Goal: Transaction & Acquisition: Purchase product/service

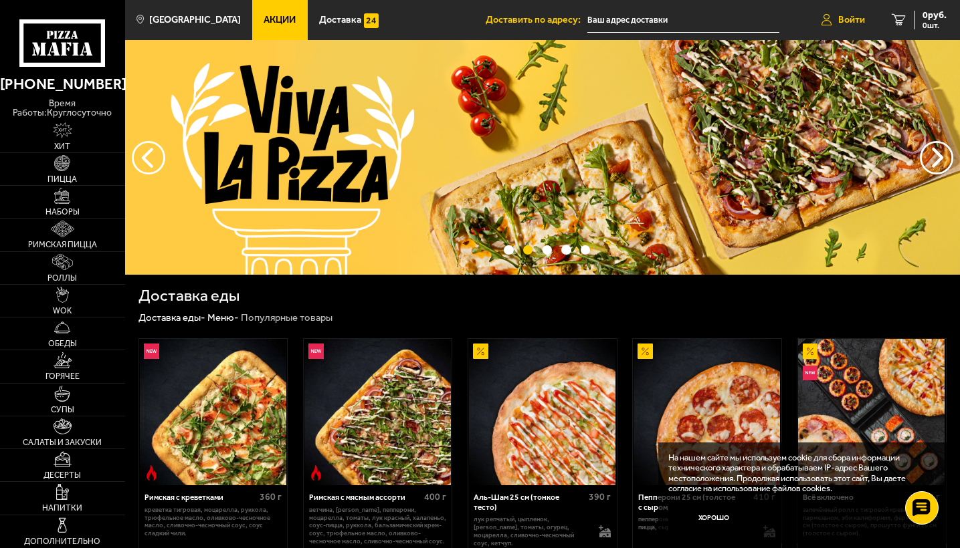
click at [850, 18] on span "Войти" at bounding box center [851, 19] width 27 height 9
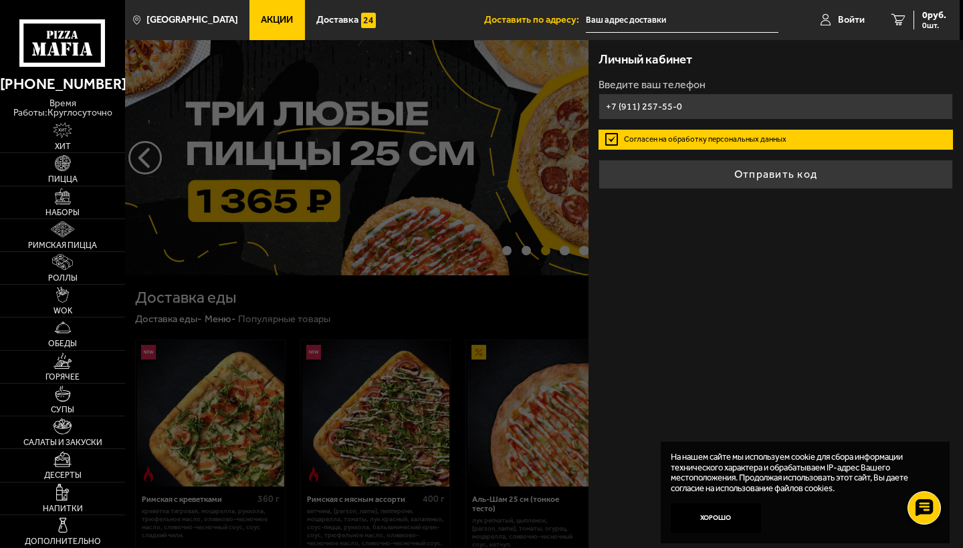
type input "[PHONE_NUMBER]"
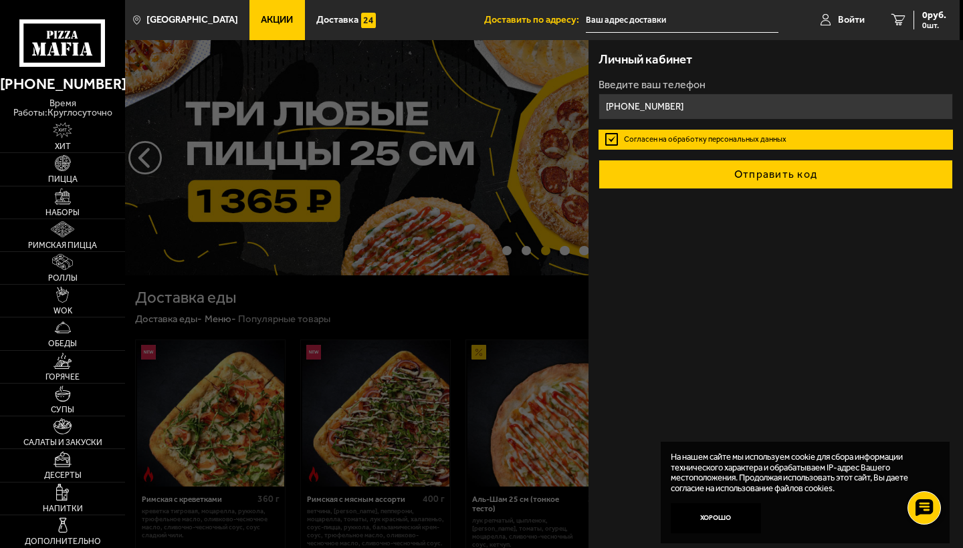
click at [757, 172] on button "Отправить код" at bounding box center [776, 174] width 354 height 29
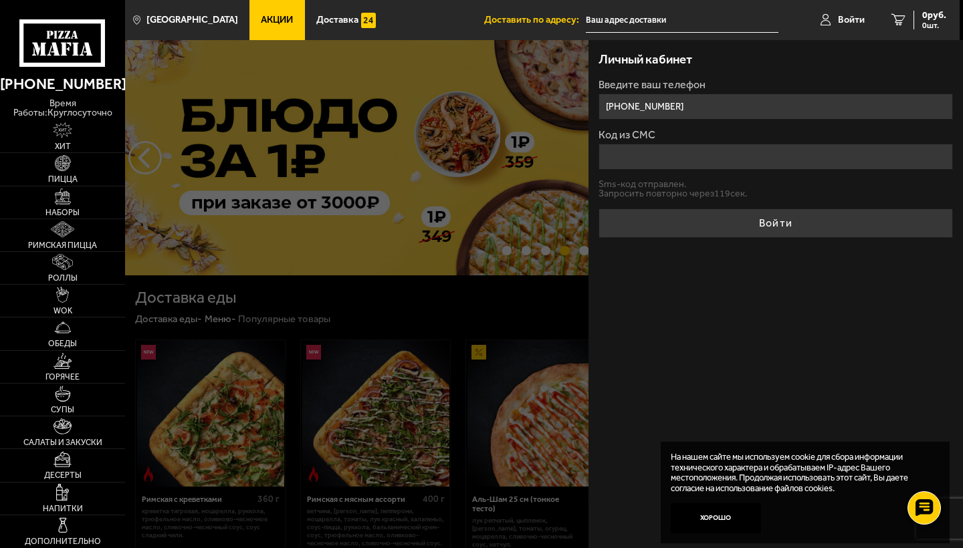
click at [701, 158] on input "Код из СМС" at bounding box center [776, 157] width 354 height 26
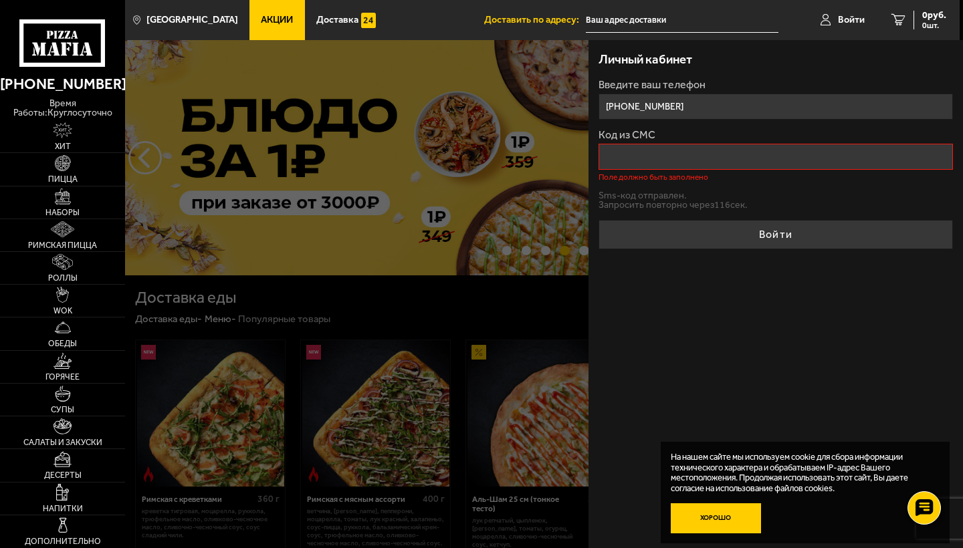
click at [706, 519] on button "Хорошо" at bounding box center [716, 519] width 90 height 30
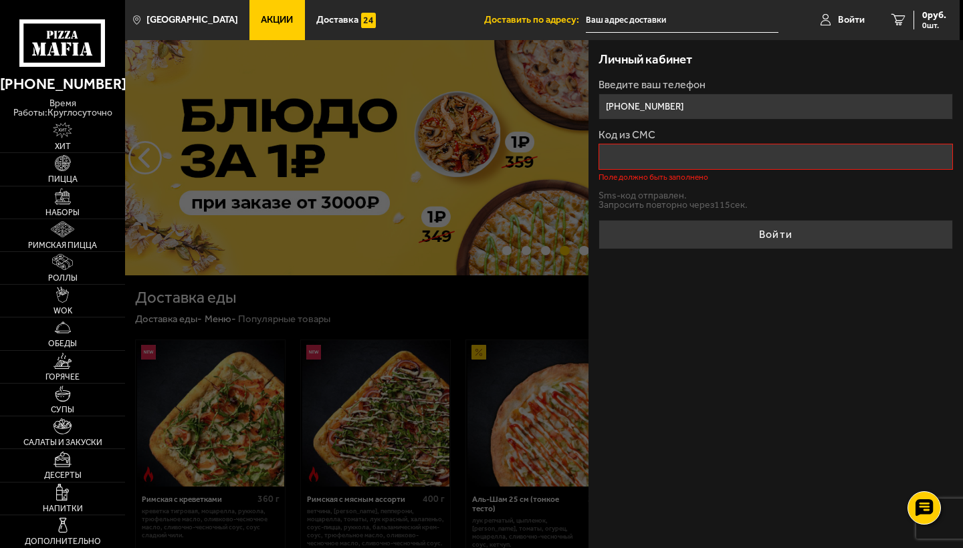
click at [665, 165] on input "Код из СМС" at bounding box center [776, 157] width 354 height 26
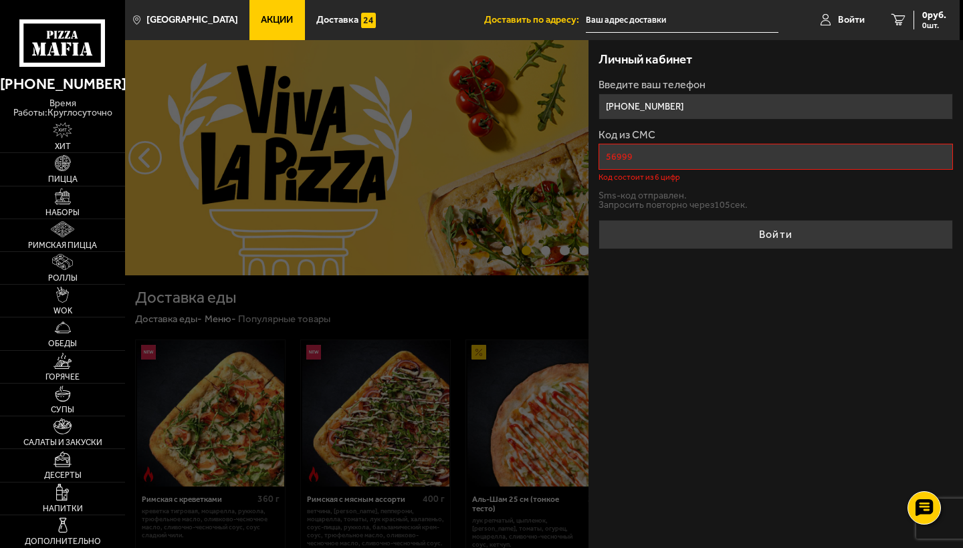
type input "569998"
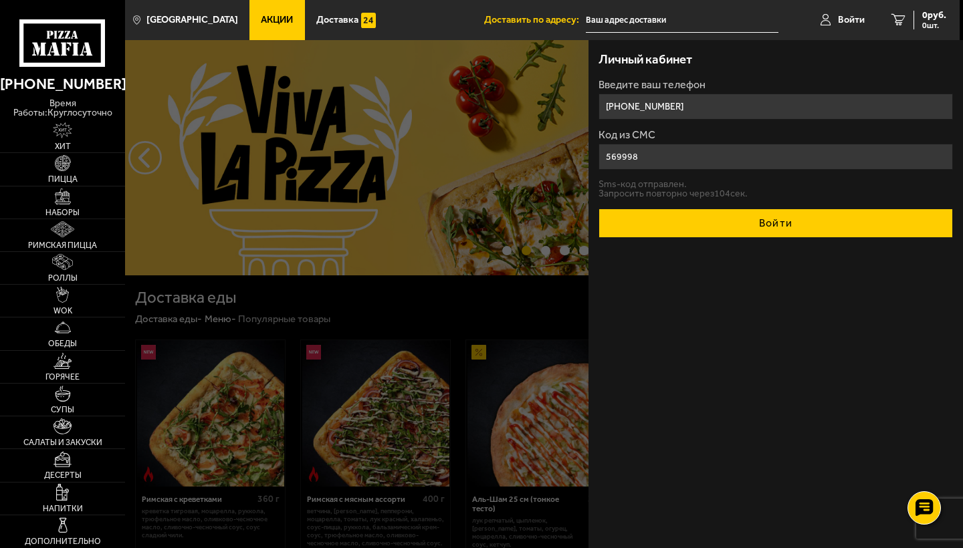
click at [807, 223] on button "Войти" at bounding box center [776, 223] width 354 height 29
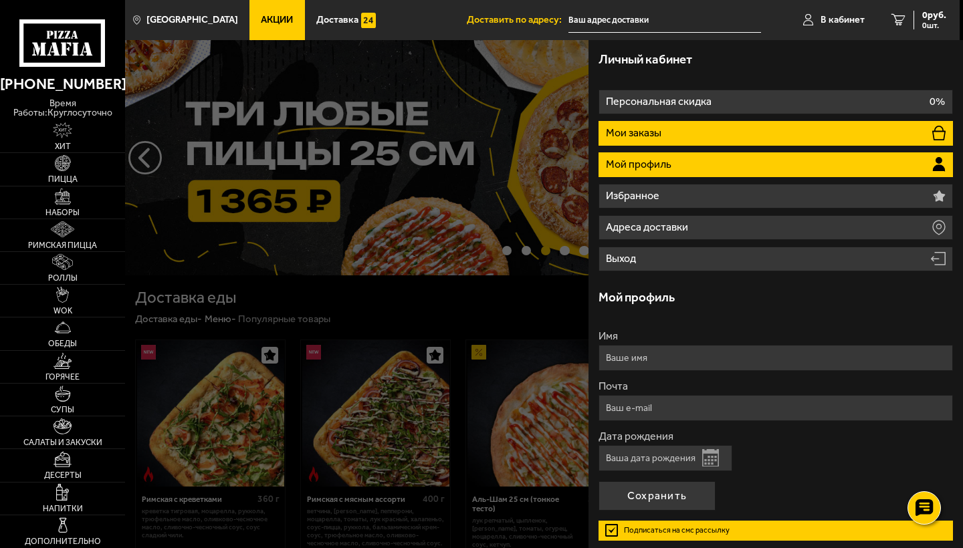
click at [686, 132] on li "Мои заказы" at bounding box center [776, 133] width 354 height 25
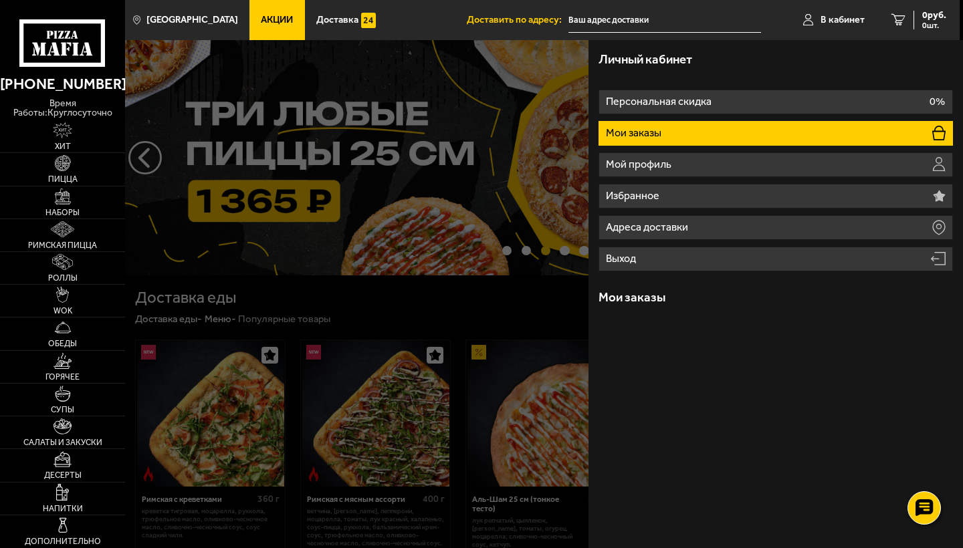
click at [663, 129] on p "Мои заказы" at bounding box center [635, 133] width 58 height 11
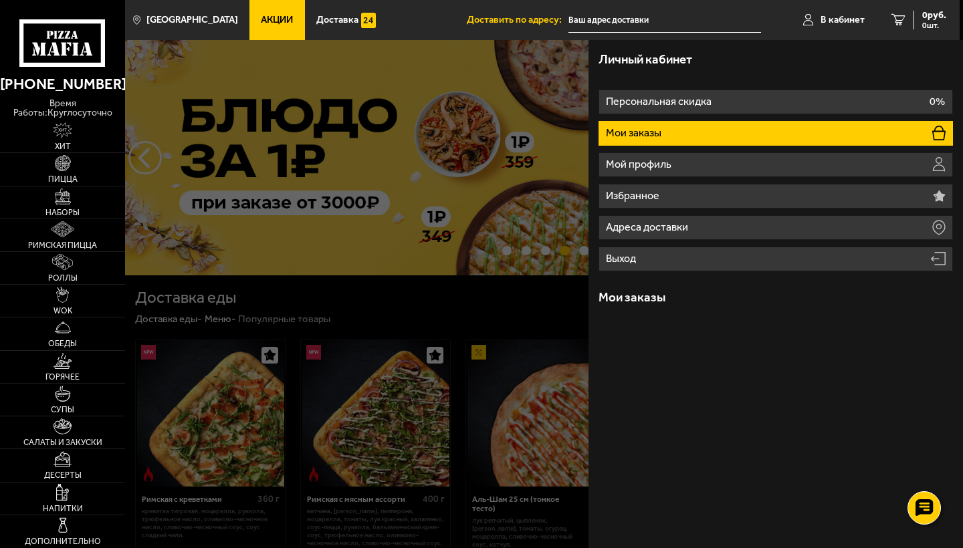
click at [619, 300] on h3 "Мои заказы" at bounding box center [632, 298] width 67 height 13
click at [498, 316] on div at bounding box center [606, 314] width 963 height 548
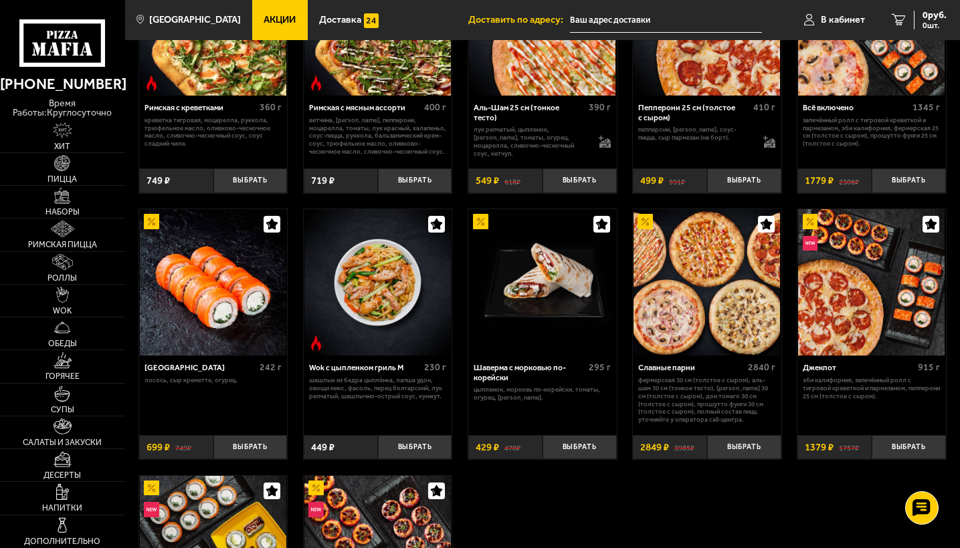
scroll to position [253, 0]
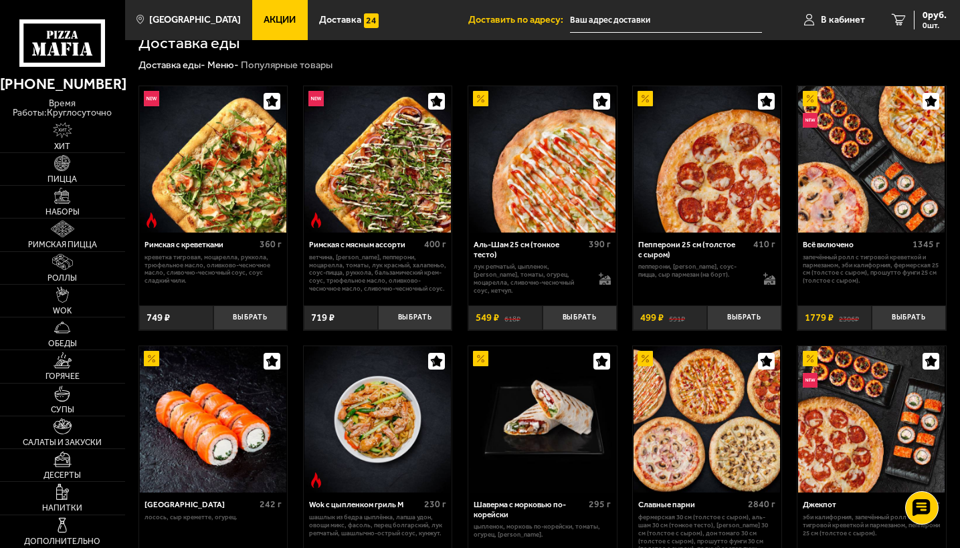
click at [482, 360] on img at bounding box center [480, 358] width 15 height 15
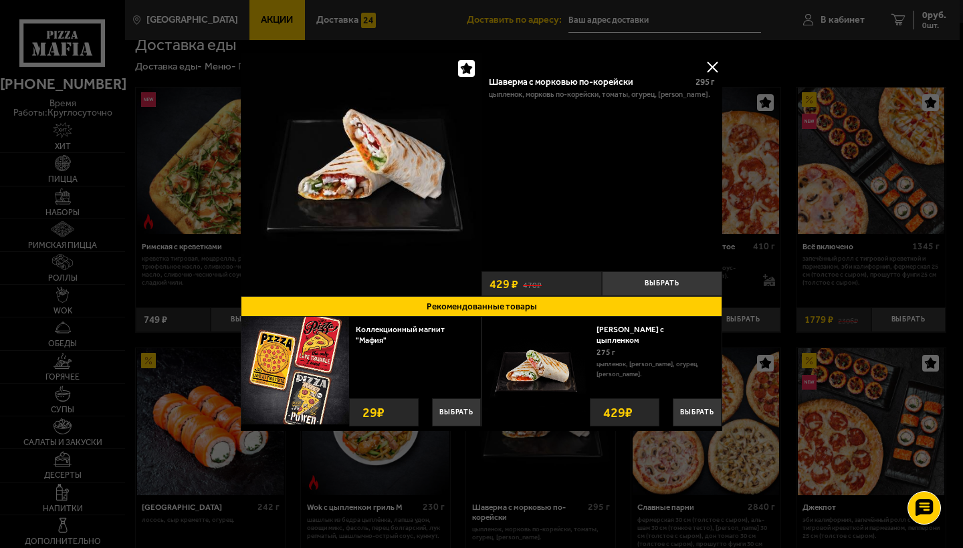
click at [718, 68] on button at bounding box center [712, 67] width 20 height 20
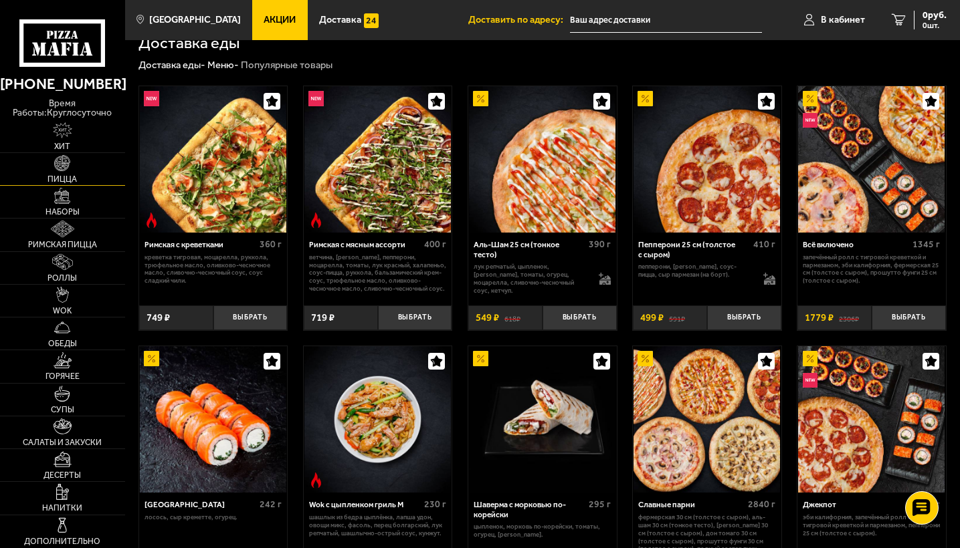
click at [63, 163] on img at bounding box center [62, 163] width 16 height 16
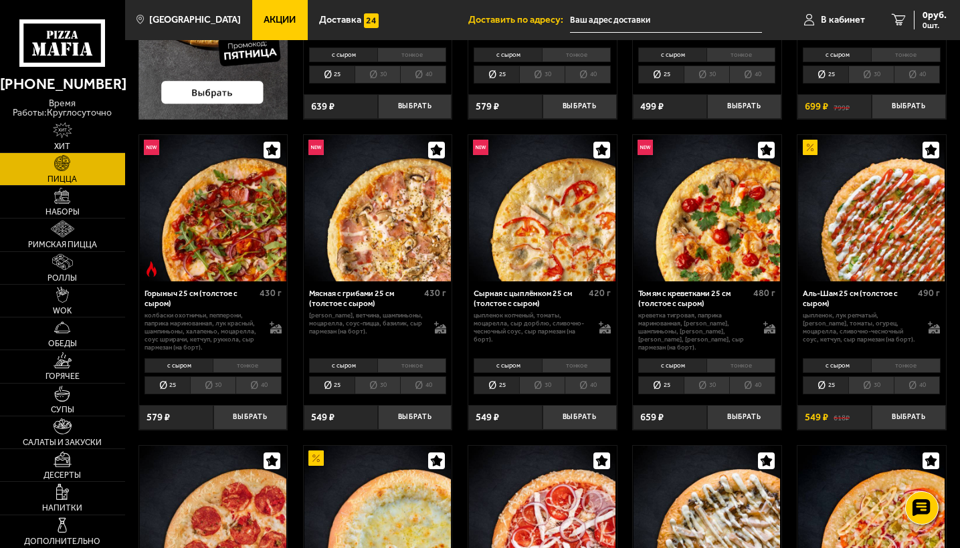
scroll to position [294, 0]
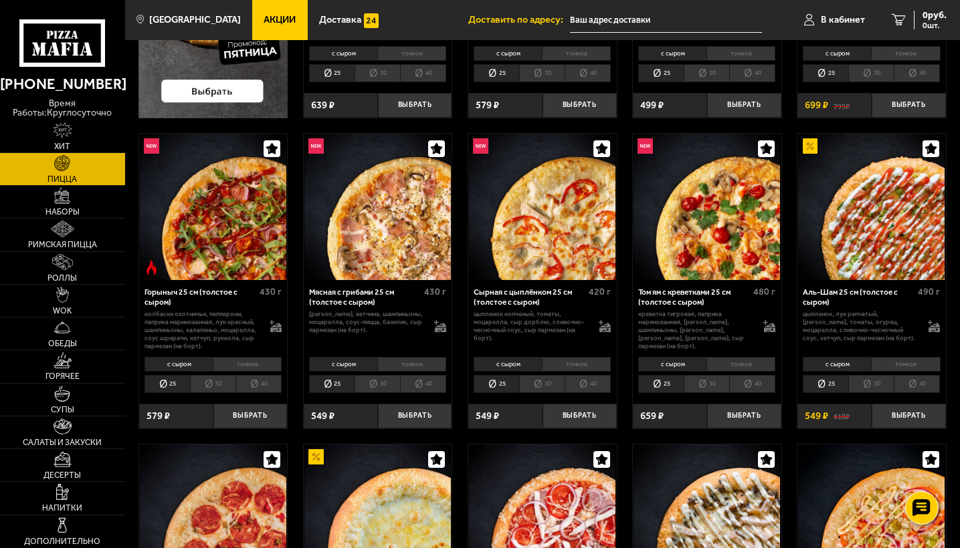
click at [424, 383] on li "40" at bounding box center [423, 384] width 46 height 18
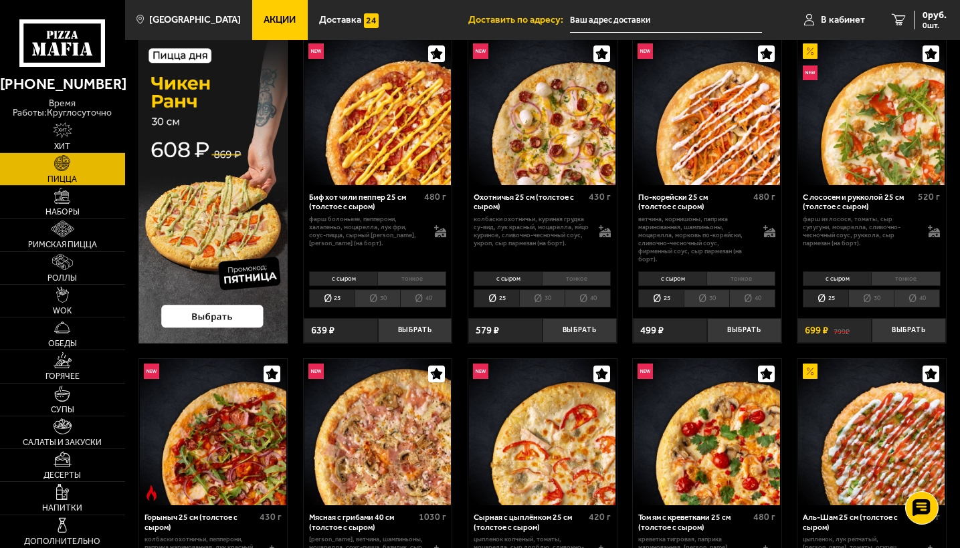
scroll to position [49, 0]
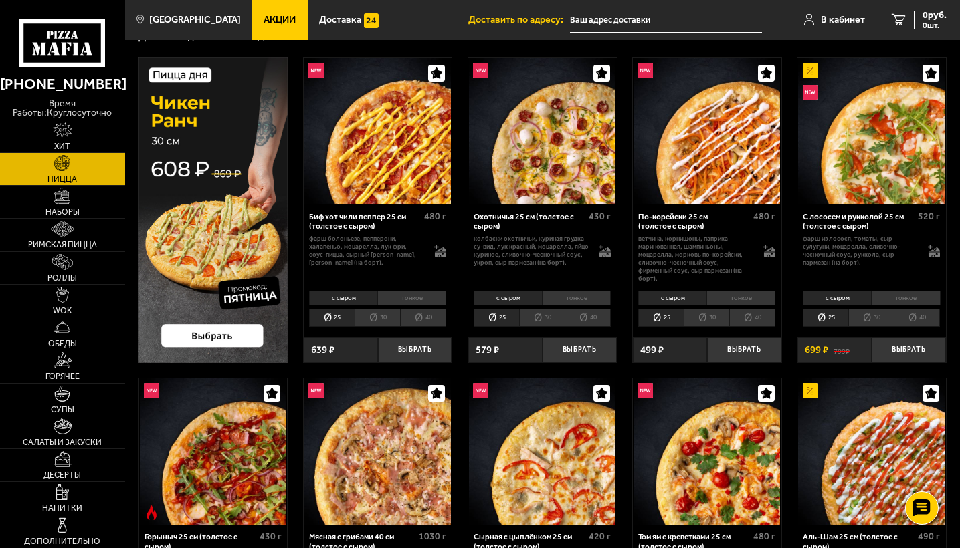
click at [922, 320] on li "40" at bounding box center [916, 318] width 46 height 18
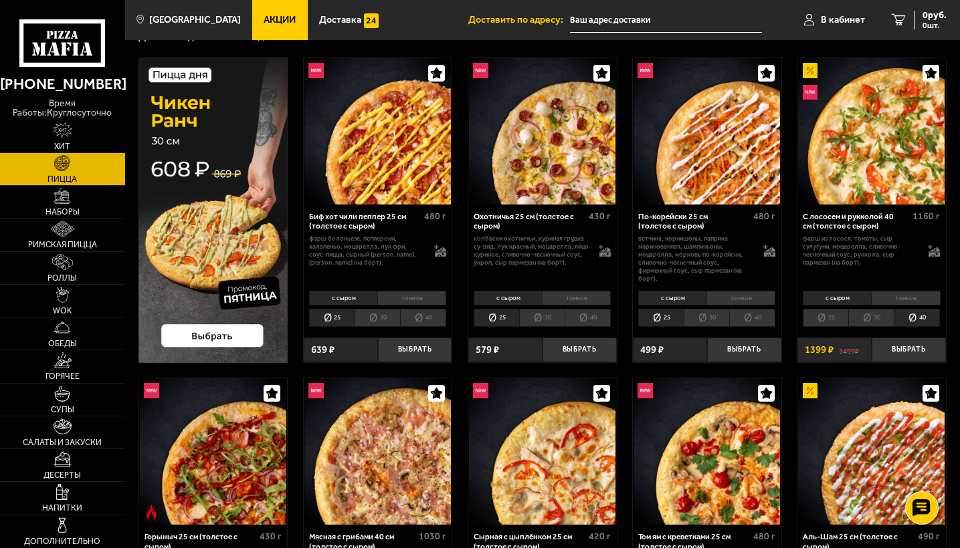
click at [838, 324] on li "25" at bounding box center [825, 318] width 45 height 18
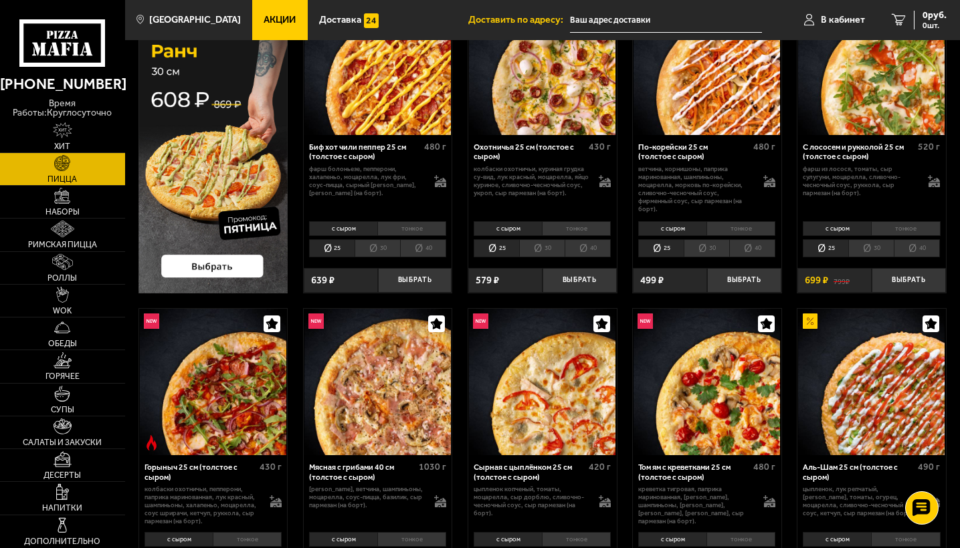
scroll to position [228, 0]
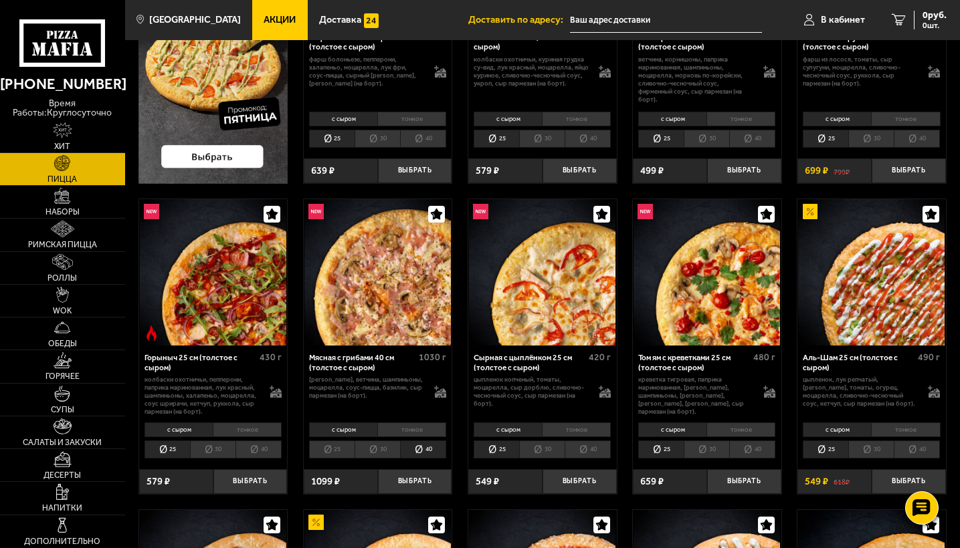
click at [907, 136] on li "40" at bounding box center [916, 139] width 46 height 18
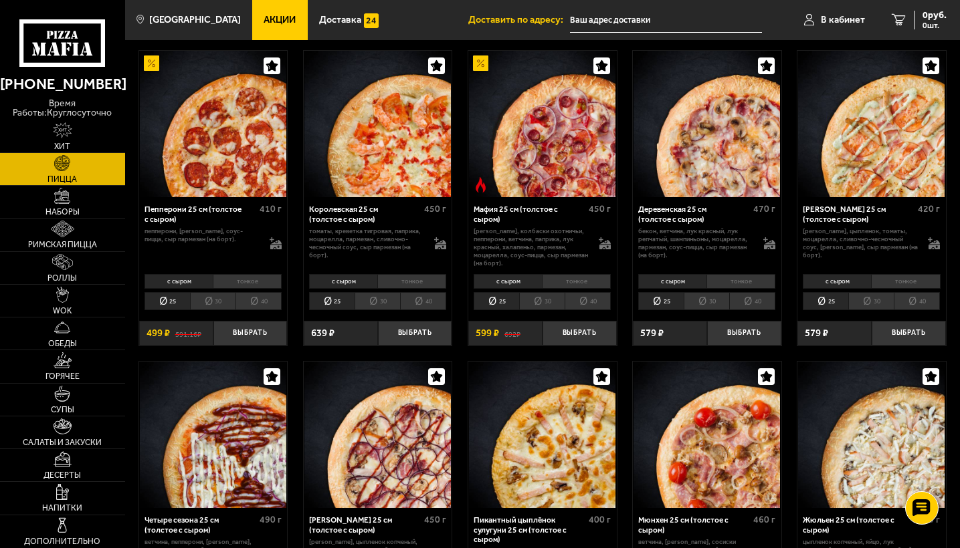
scroll to position [1386, 0]
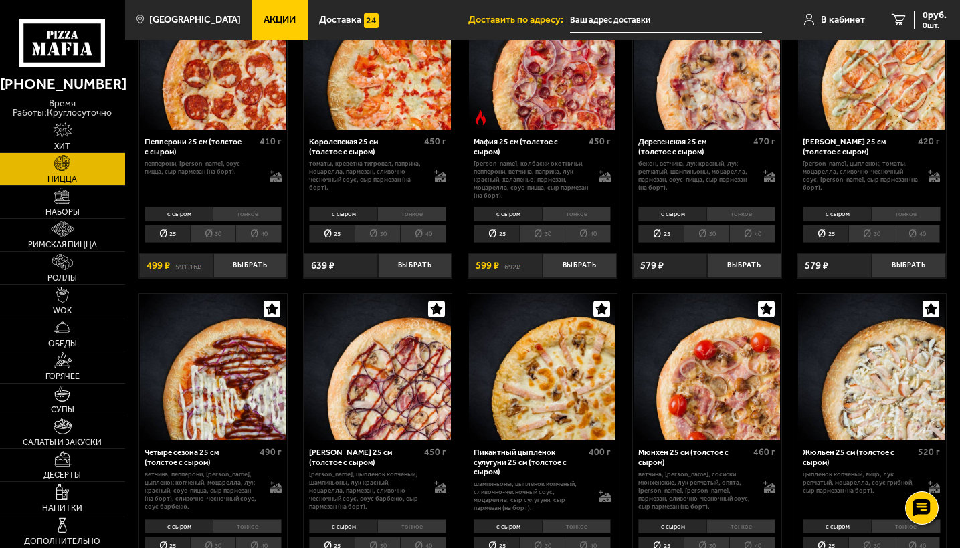
click at [754, 239] on li "40" at bounding box center [752, 234] width 46 height 18
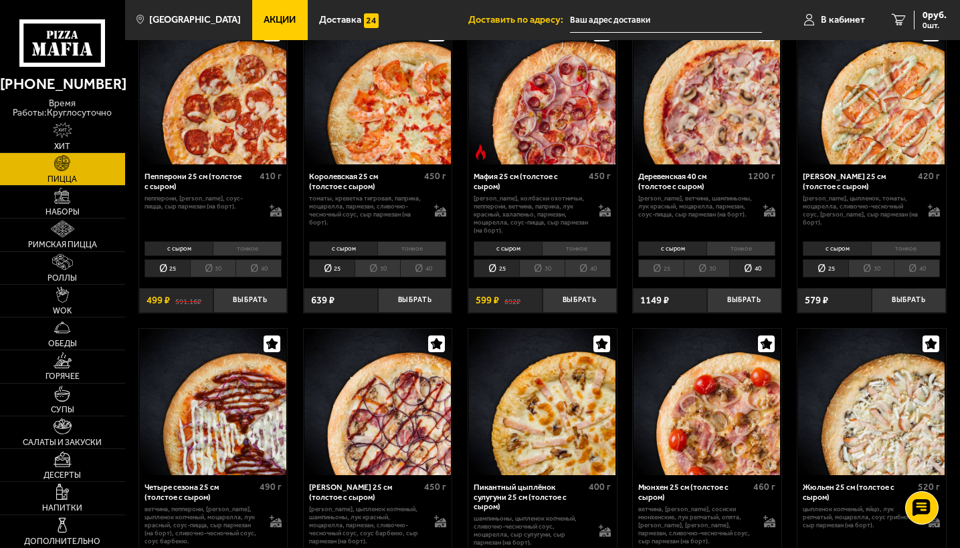
scroll to position [1273, 0]
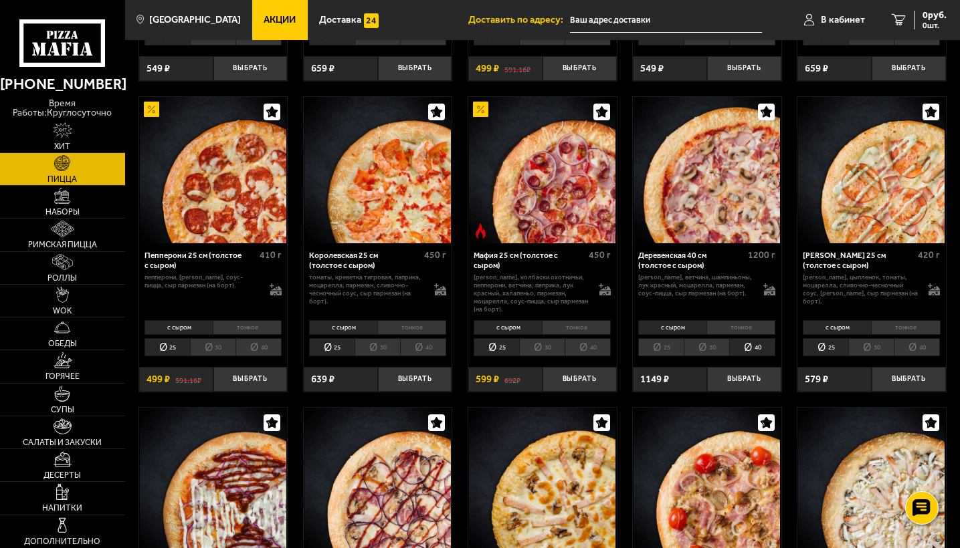
click at [268, 21] on span "Акции" at bounding box center [279, 19] width 32 height 9
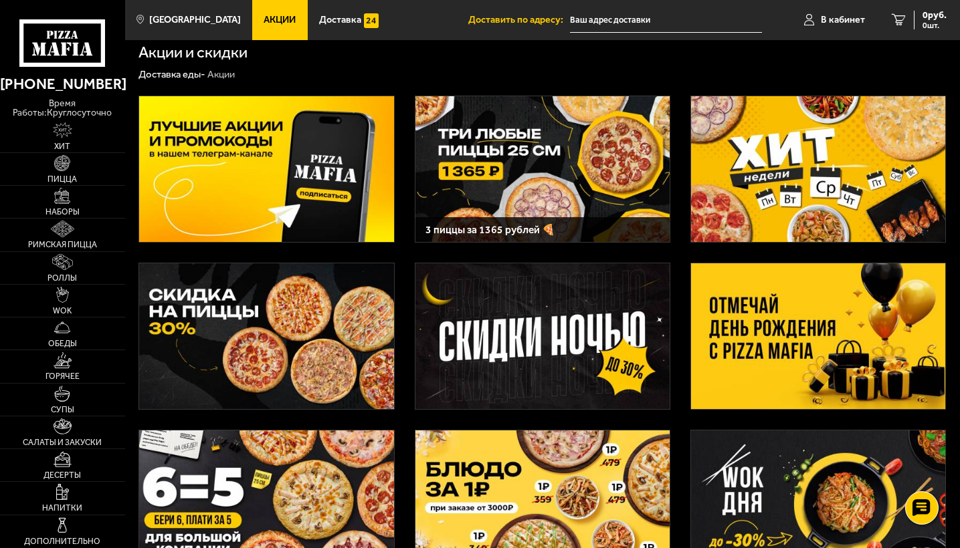
scroll to position [17, 1]
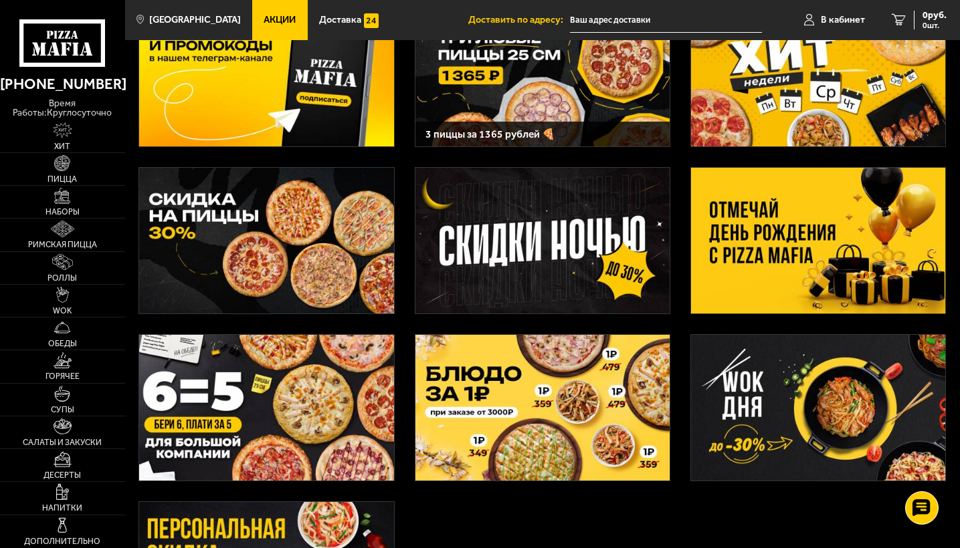
click at [320, 266] on img at bounding box center [266, 241] width 254 height 146
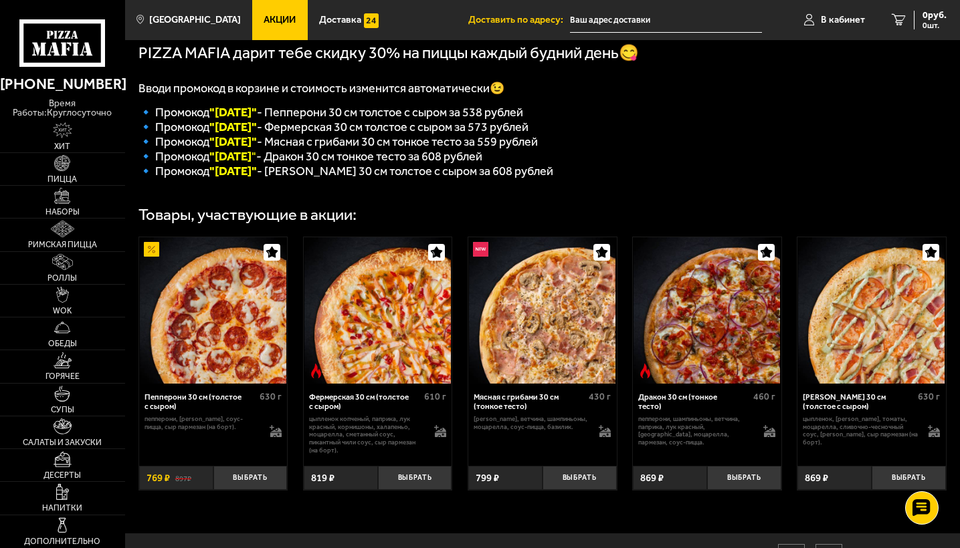
scroll to position [323, 0]
